Goal: Information Seeking & Learning: Learn about a topic

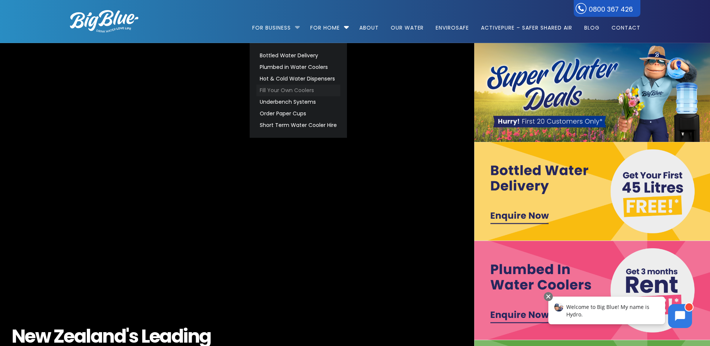
click at [283, 90] on link "Fill Your Own Coolers" at bounding box center [298, 91] width 84 height 12
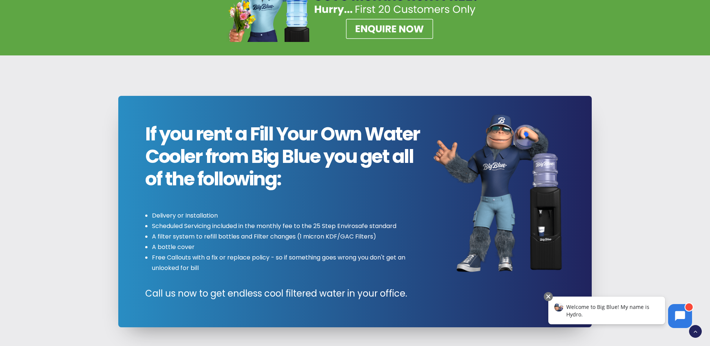
scroll to position [711, 0]
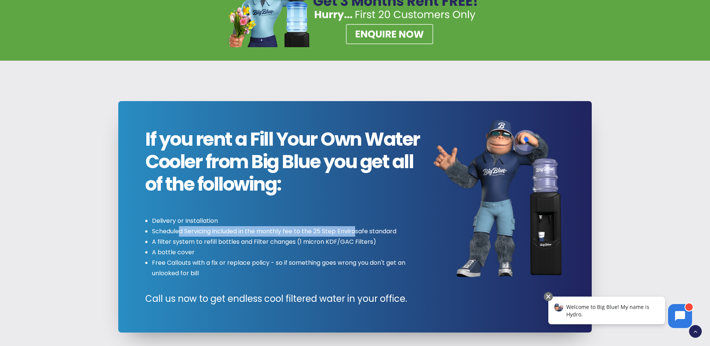
drag, startPoint x: 179, startPoint y: 231, endPoint x: 357, endPoint y: 231, distance: 177.5
click at [357, 231] on li "Scheduled Servicing included in the monthly fee to the 25 Step Envirosafe stand…" at bounding box center [286, 231] width 268 height 10
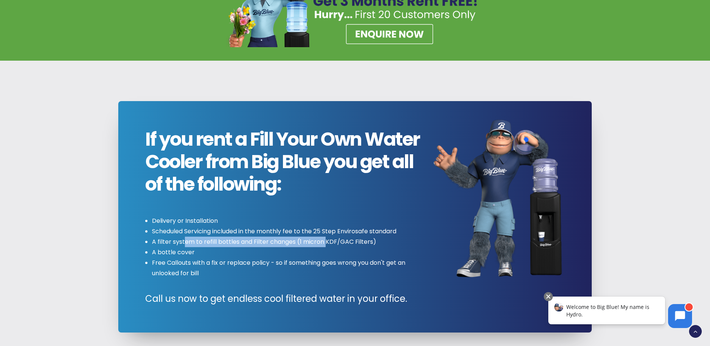
drag, startPoint x: 183, startPoint y: 242, endPoint x: 326, endPoint y: 245, distance: 142.3
click at [326, 245] on li "A filter system to refill bottles and Filter changes (1 micron KDF/GAC Filters)" at bounding box center [286, 242] width 268 height 10
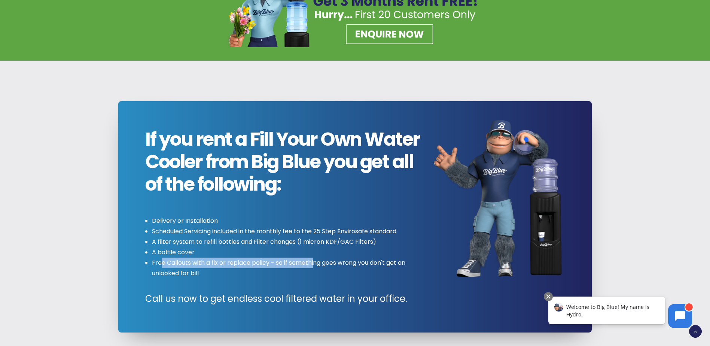
drag, startPoint x: 162, startPoint y: 264, endPoint x: 316, endPoint y: 267, distance: 154.7
click at [316, 267] on li "Free Callouts with a fix or replace policy - so if something goes wrong you don…" at bounding box center [286, 268] width 268 height 21
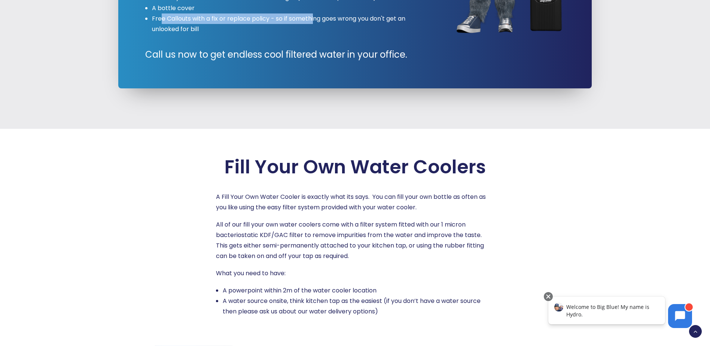
scroll to position [974, 0]
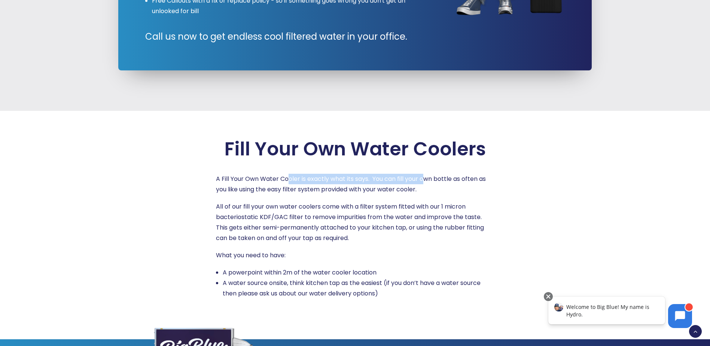
drag, startPoint x: 289, startPoint y: 179, endPoint x: 425, endPoint y: 179, distance: 135.2
click at [425, 179] on p "A Fill Your Own Water Cooler is exactly what its says. You can fill your own bo…" at bounding box center [355, 184] width 279 height 21
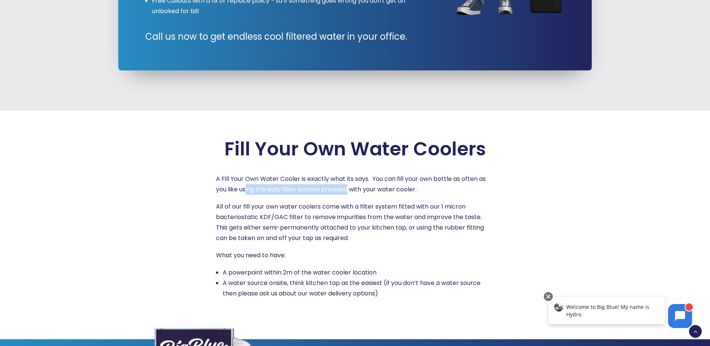
drag, startPoint x: 246, startPoint y: 187, endPoint x: 349, endPoint y: 190, distance: 102.3
click at [349, 190] on p "A Fill Your Own Water Cooler is exactly what its says. You can fill your own bo…" at bounding box center [355, 184] width 279 height 21
drag, startPoint x: 239, startPoint y: 209, endPoint x: 316, endPoint y: 209, distance: 77.5
click at [316, 209] on p "All of our fill your own water coolers come with a filter system fitted with ou…" at bounding box center [355, 222] width 279 height 42
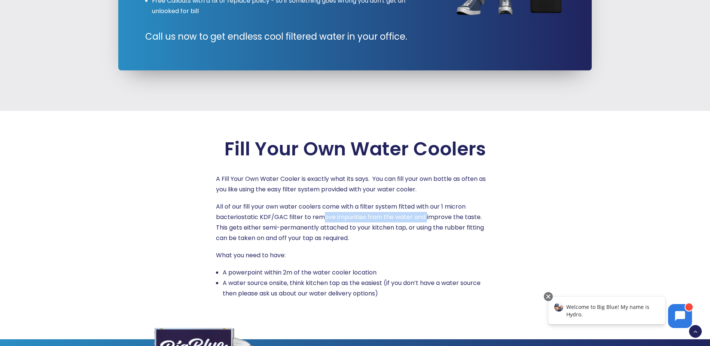
drag, startPoint x: 316, startPoint y: 209, endPoint x: 426, endPoint y: 216, distance: 110.4
click at [426, 216] on p "All of our fill your own water coolers come with a filter system fitted with ou…" at bounding box center [355, 222] width 279 height 42
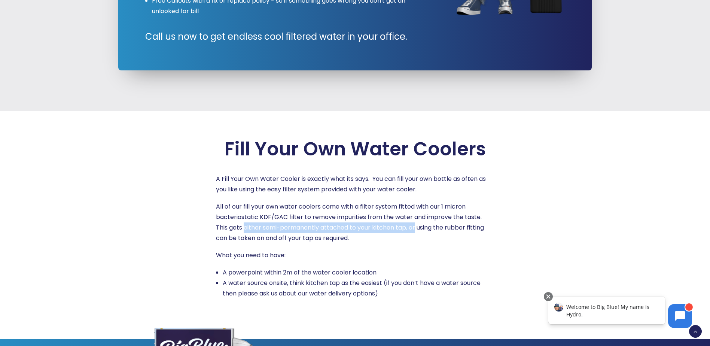
drag, startPoint x: 245, startPoint y: 228, endPoint x: 414, endPoint y: 230, distance: 169.6
click at [414, 230] on p "All of our fill your own water coolers come with a filter system fitted with ou…" at bounding box center [355, 222] width 279 height 42
drag, startPoint x: 235, startPoint y: 256, endPoint x: 270, endPoint y: 255, distance: 35.6
click at [270, 255] on p "What you need to have:" at bounding box center [355, 255] width 279 height 10
drag, startPoint x: 270, startPoint y: 255, endPoint x: 320, endPoint y: 270, distance: 51.6
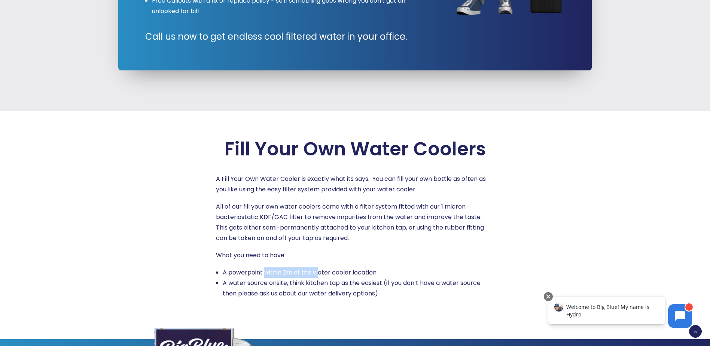
click at [320, 270] on li "A powerpoint within 2m of the water cooler location" at bounding box center [359, 272] width 272 height 10
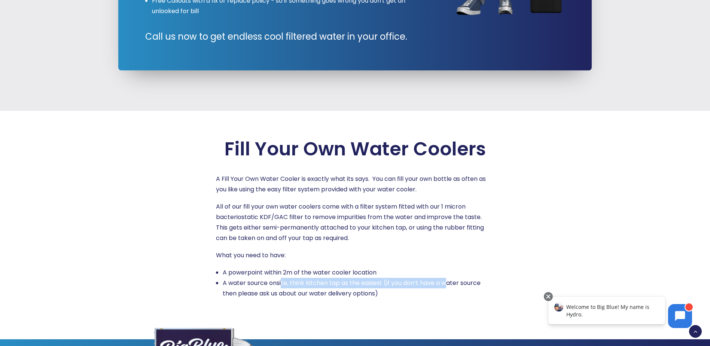
drag, startPoint x: 320, startPoint y: 270, endPoint x: 449, endPoint y: 285, distance: 130.0
click at [449, 285] on li "A water source onsite, think kitchen tap as the easiest (if you don’t have a wa…" at bounding box center [359, 288] width 272 height 21
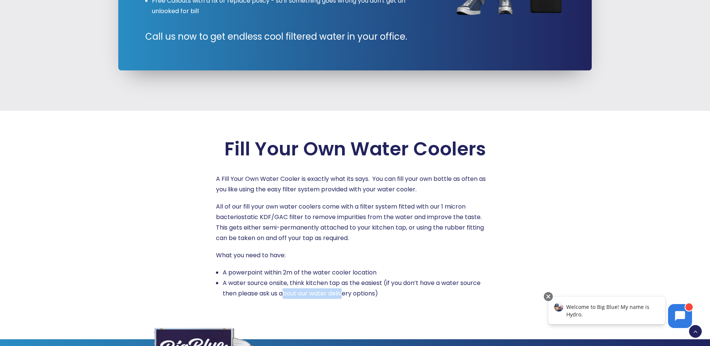
drag, startPoint x: 283, startPoint y: 294, endPoint x: 345, endPoint y: 294, distance: 61.4
click at [345, 294] on li "A water source onsite, think kitchen tap as the easiest (if you don’t have a wa…" at bounding box center [359, 288] width 272 height 21
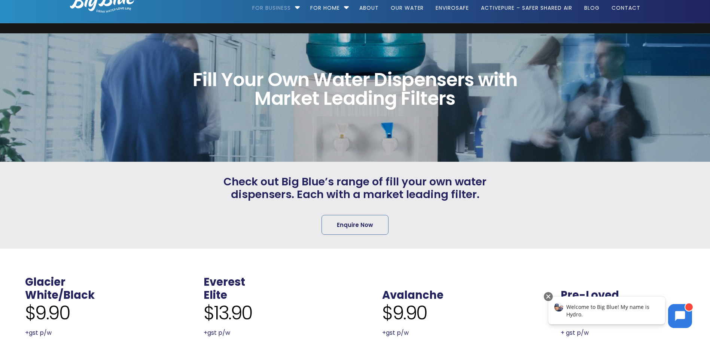
scroll to position [0, 0]
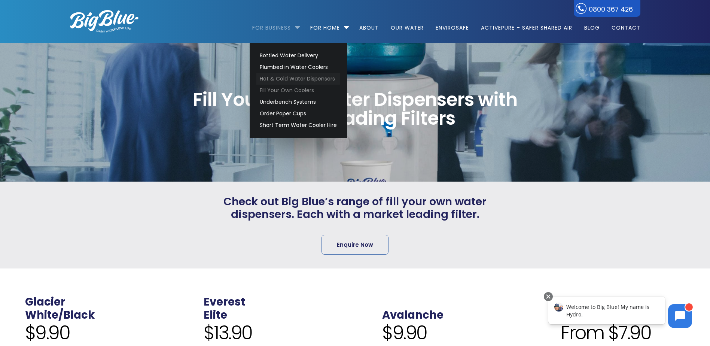
click at [284, 78] on link "Hot & Cold Water Dispensers" at bounding box center [298, 79] width 84 height 12
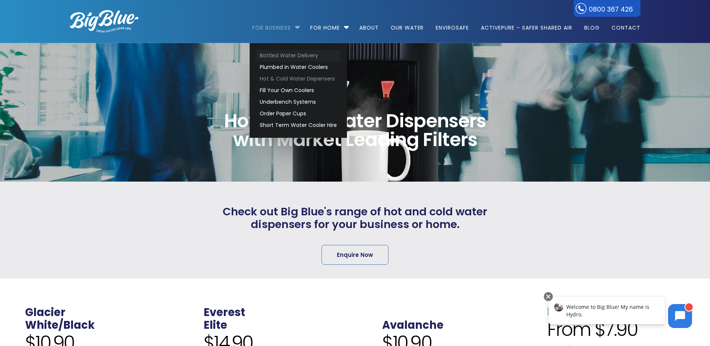
click at [289, 54] on link "Bottled Water Delivery" at bounding box center [298, 56] width 84 height 12
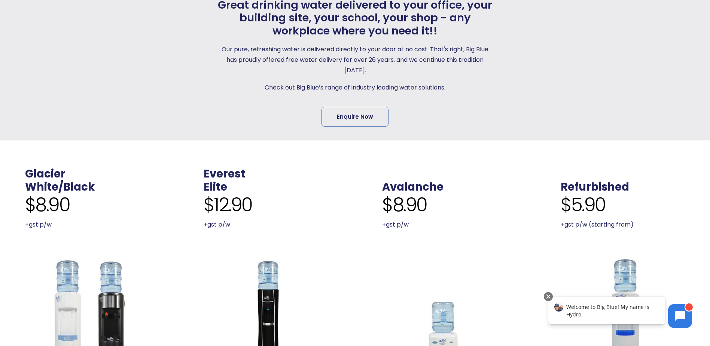
scroll to position [150, 0]
